Goal: Task Accomplishment & Management: Complete application form

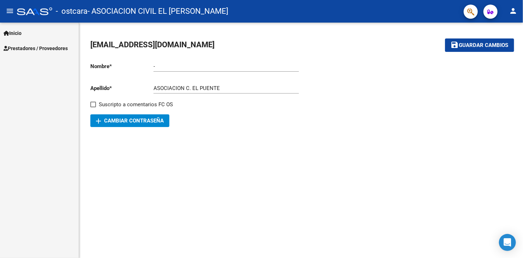
click at [395, 45] on mat-toolbar-row "[EMAIL_ADDRESS][DOMAIN_NAME]" at bounding box center [254, 45] width 329 height 23
click at [41, 52] on link "Prestadores / Proveedores" at bounding box center [39, 48] width 79 height 15
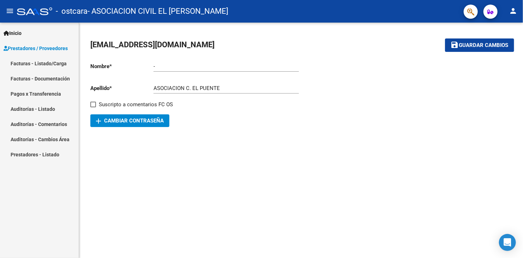
click at [385, 120] on div at bounding box center [406, 92] width 211 height 71
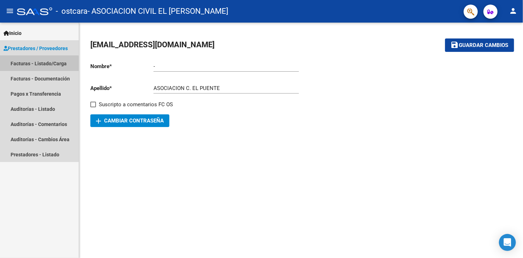
click at [34, 64] on link "Facturas - Listado/Carga" at bounding box center [39, 63] width 79 height 15
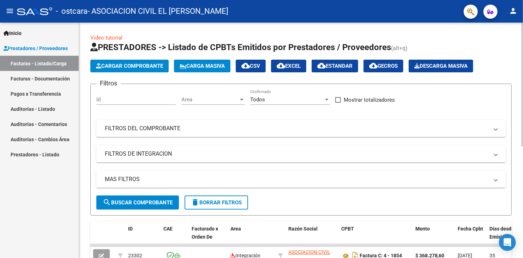
click at [132, 67] on span "Cargar Comprobante" at bounding box center [129, 66] width 67 height 6
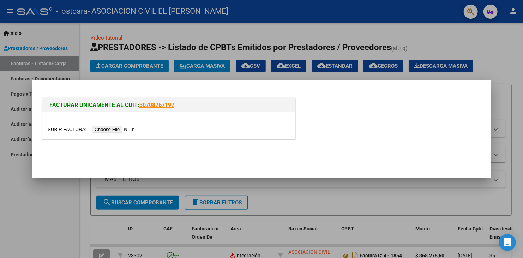
click at [120, 129] on input "file" at bounding box center [92, 129] width 89 height 7
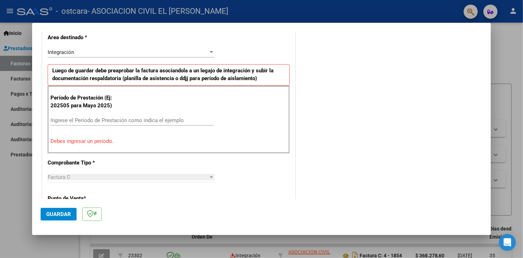
scroll to position [177, 0]
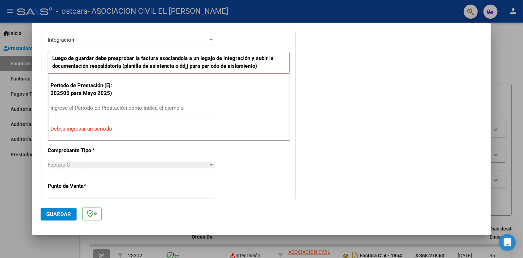
click at [90, 110] on input "Ingrese el Período de Prestación como indica el ejemplo" at bounding box center [132, 108] width 163 height 6
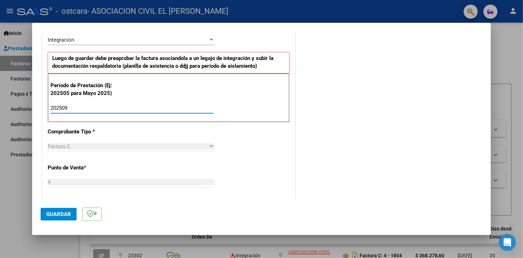
type input "202509"
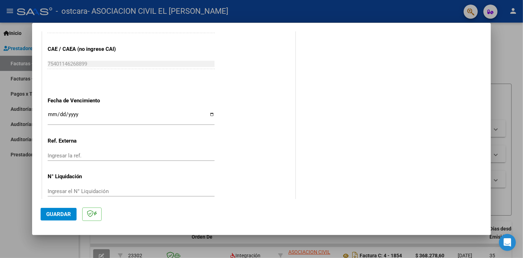
scroll to position [453, 0]
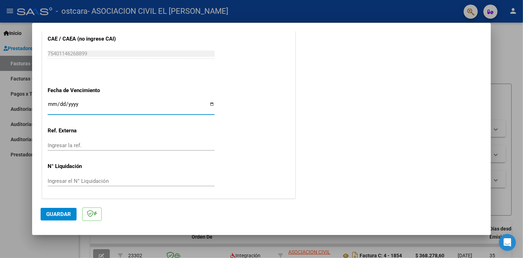
click at [210, 103] on input "Ingresar la fecha" at bounding box center [131, 106] width 167 height 11
type input "[DATE]"
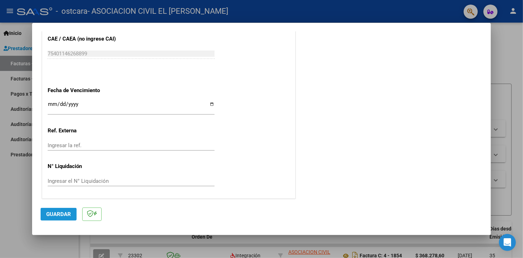
click at [59, 213] on span "Guardar" at bounding box center [58, 214] width 25 height 6
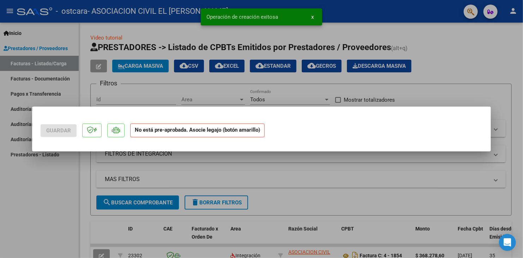
scroll to position [0, 0]
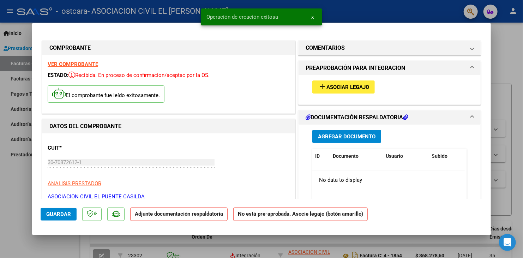
click at [342, 87] on span "Asociar Legajo" at bounding box center [348, 87] width 43 height 6
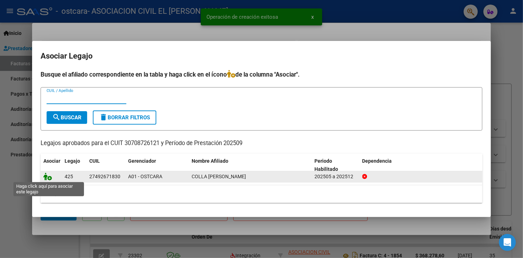
click at [46, 178] on icon at bounding box center [47, 177] width 8 height 8
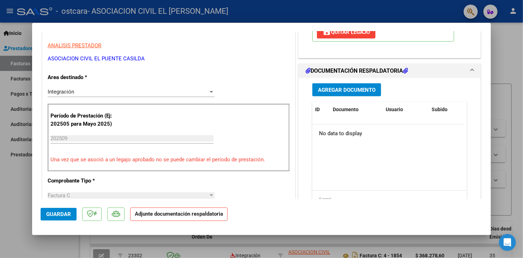
scroll to position [141, 0]
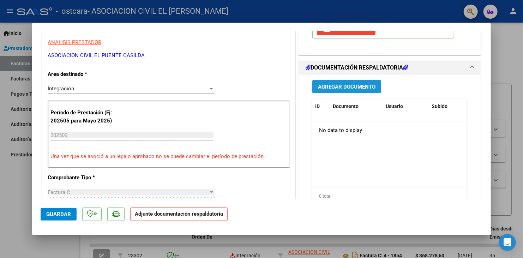
click at [338, 87] on span "Agregar Documento" at bounding box center [347, 87] width 58 height 6
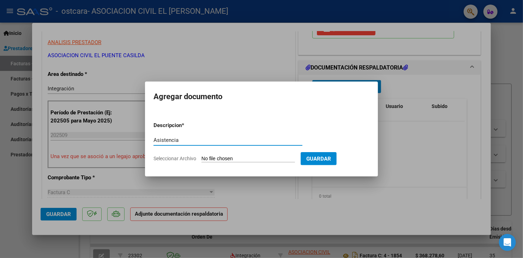
type input "Asistencia"
click at [274, 156] on input "Seleccionar Archivo" at bounding box center [249, 159] width 94 height 7
type input "C:\fakepath\[PERSON_NAME] asist CDD.pdf"
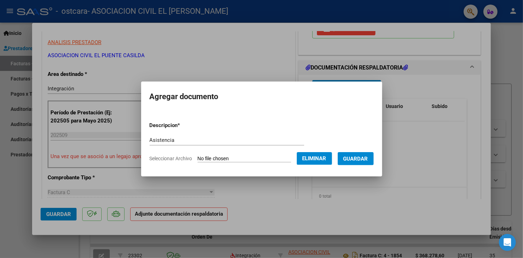
click at [353, 161] on span "Guardar" at bounding box center [356, 159] width 25 height 6
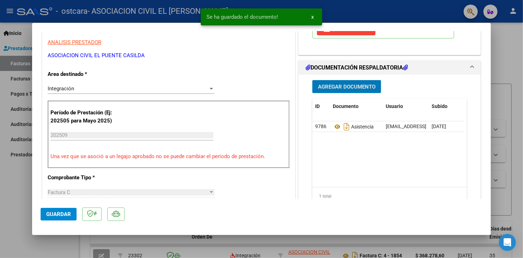
click at [66, 214] on span "Guardar" at bounding box center [58, 214] width 25 height 6
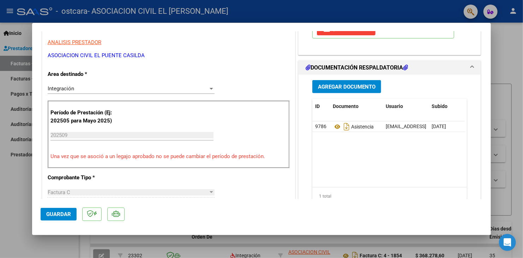
click at [510, 49] on div at bounding box center [261, 129] width 523 height 258
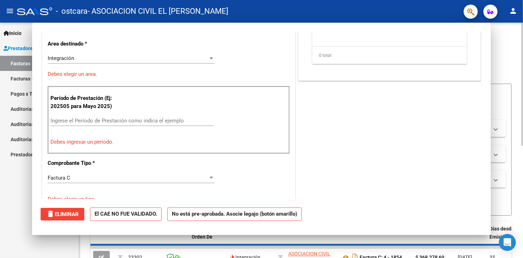
scroll to position [0, 0]
